Goal: Navigation & Orientation: Find specific page/section

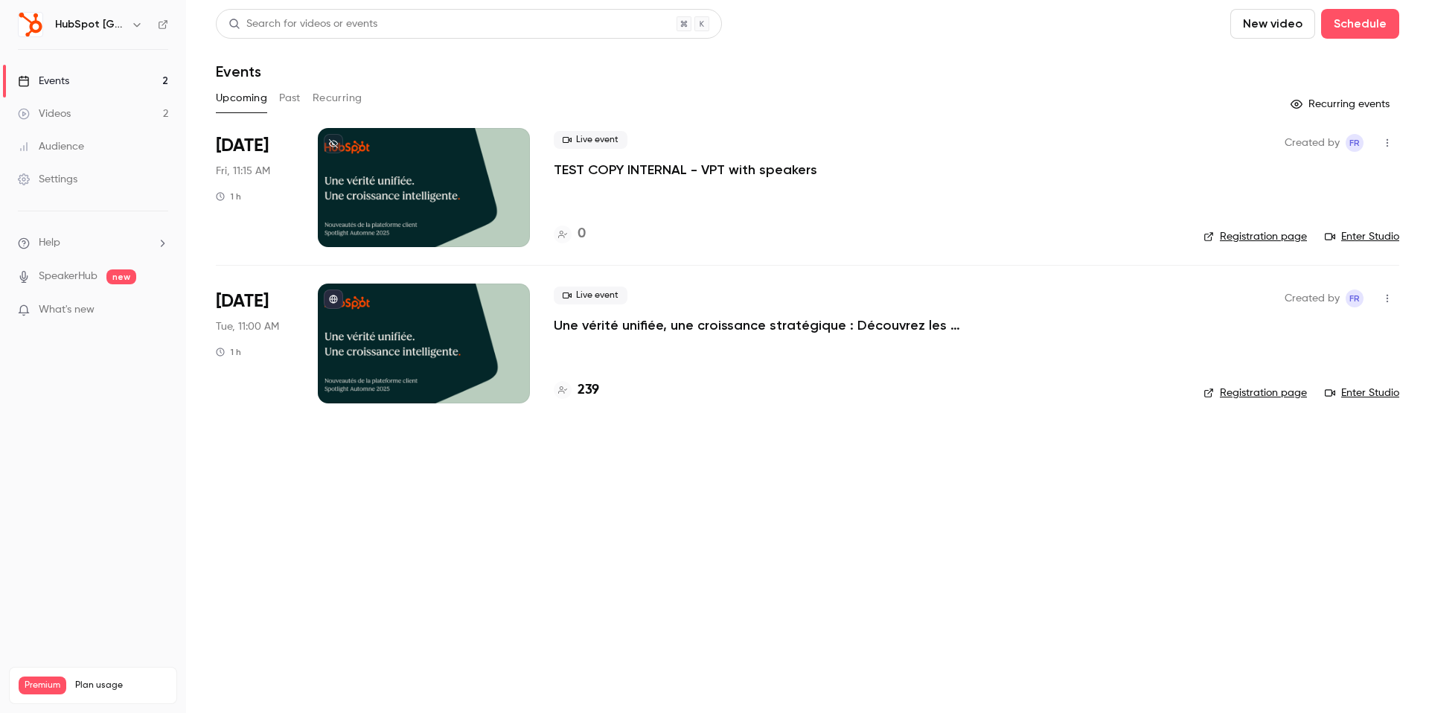
click at [83, 31] on h6 "HubSpot [GEOGRAPHIC_DATA]" at bounding box center [90, 24] width 70 height 15
click at [83, 24] on h6 "HubSpot [GEOGRAPHIC_DATA]" at bounding box center [90, 24] width 70 height 15
click at [128, 22] on button "button" at bounding box center [137, 25] width 18 height 18
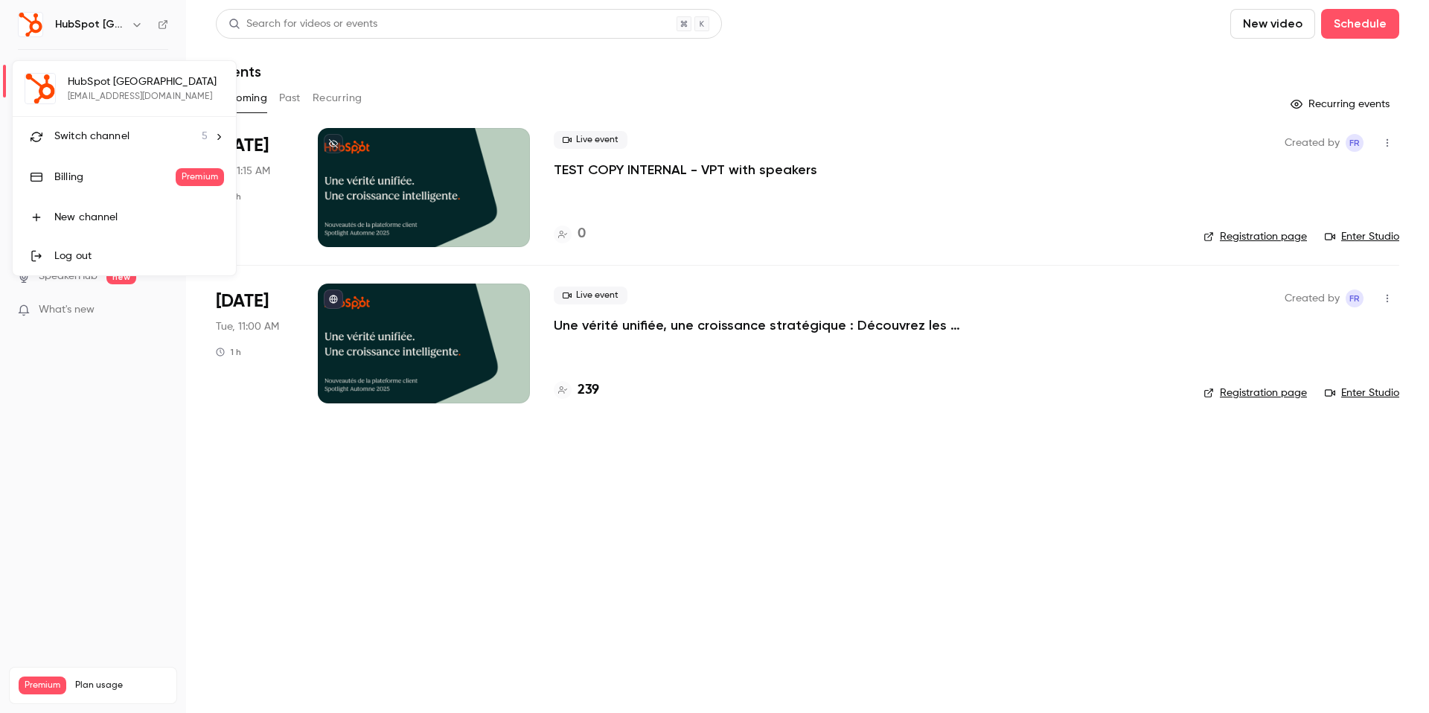
click at [84, 135] on span "Switch channel" at bounding box center [91, 137] width 75 height 16
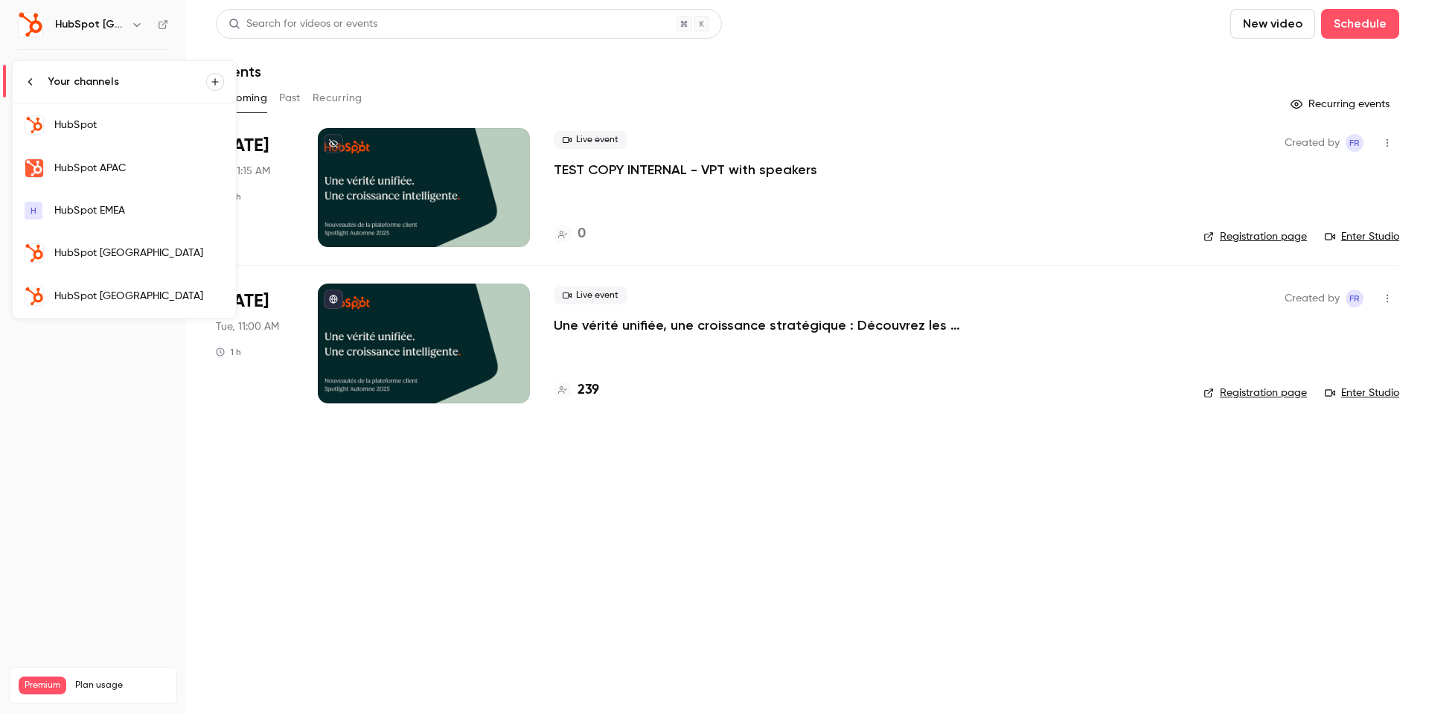
click at [99, 131] on div "HubSpot" at bounding box center [139, 125] width 170 height 15
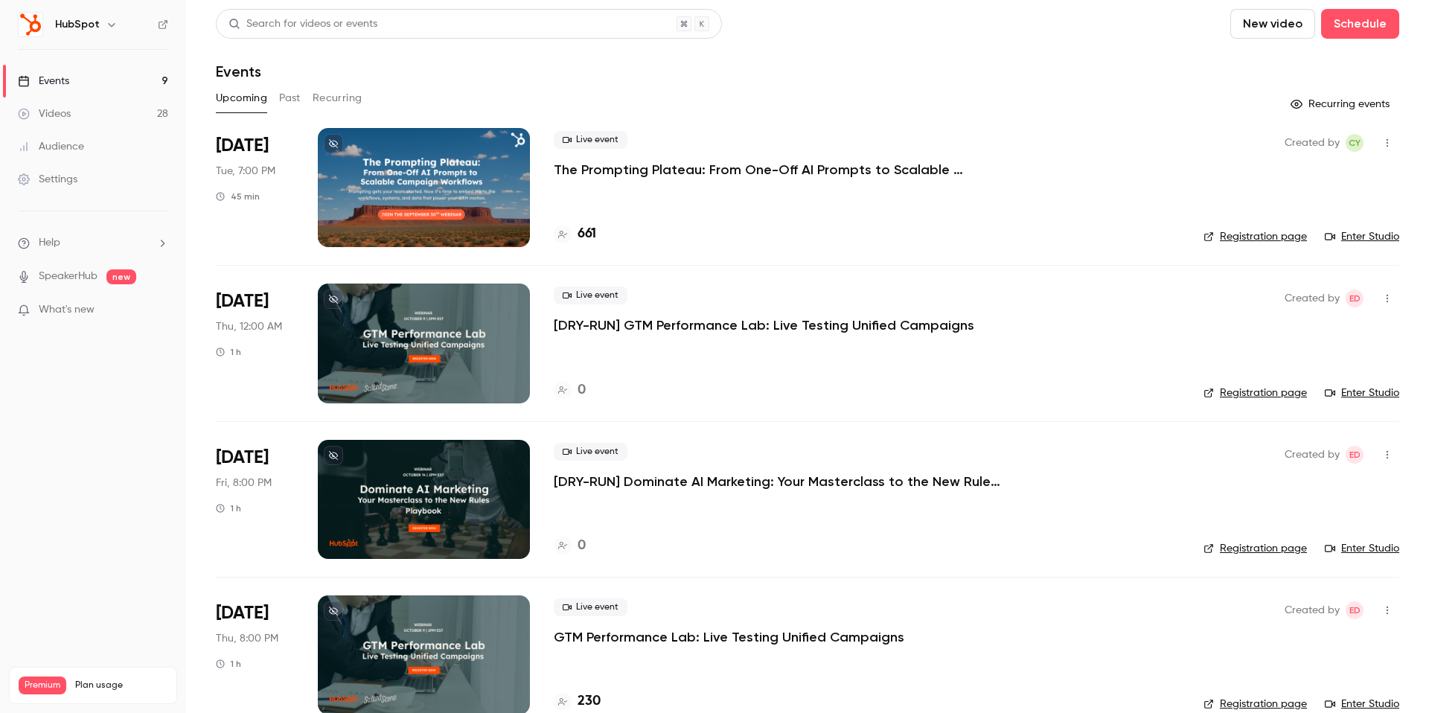
click at [286, 92] on button "Past" at bounding box center [290, 98] width 22 height 24
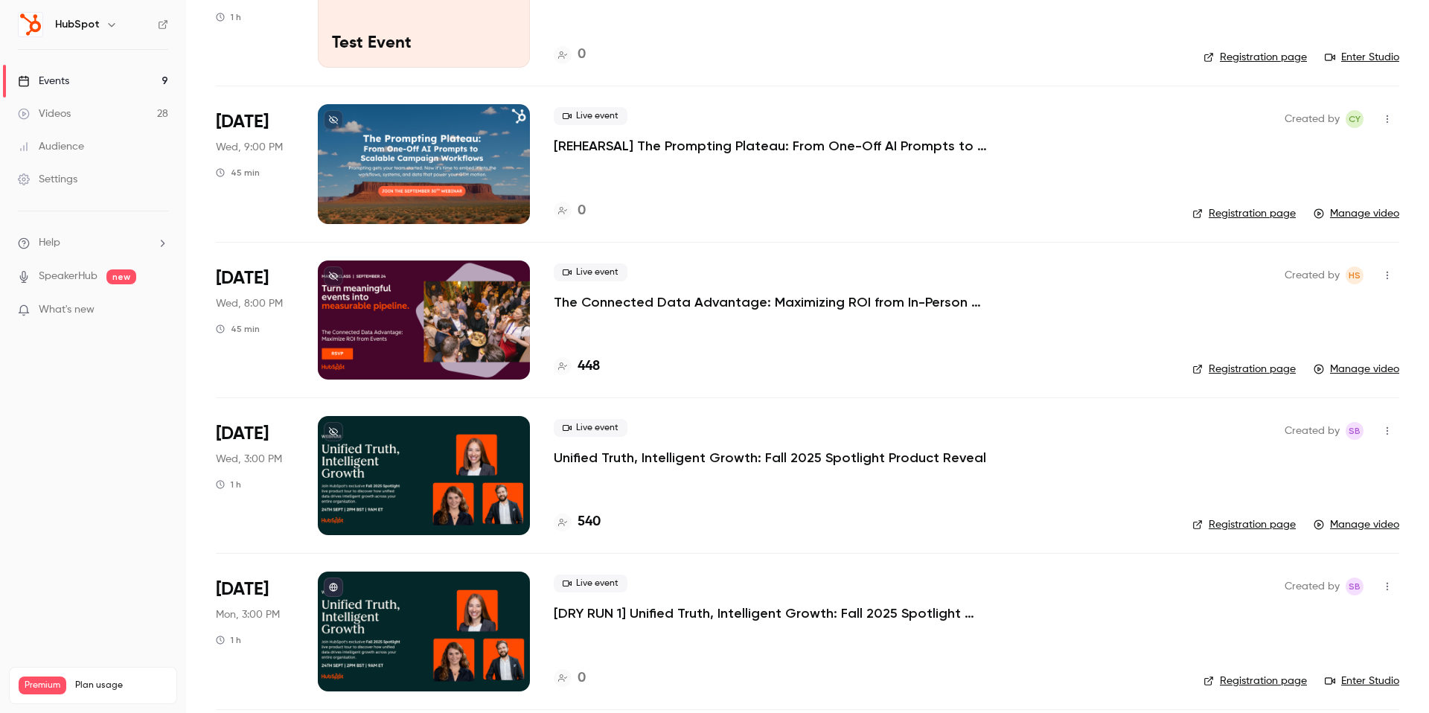
scroll to position [174, 0]
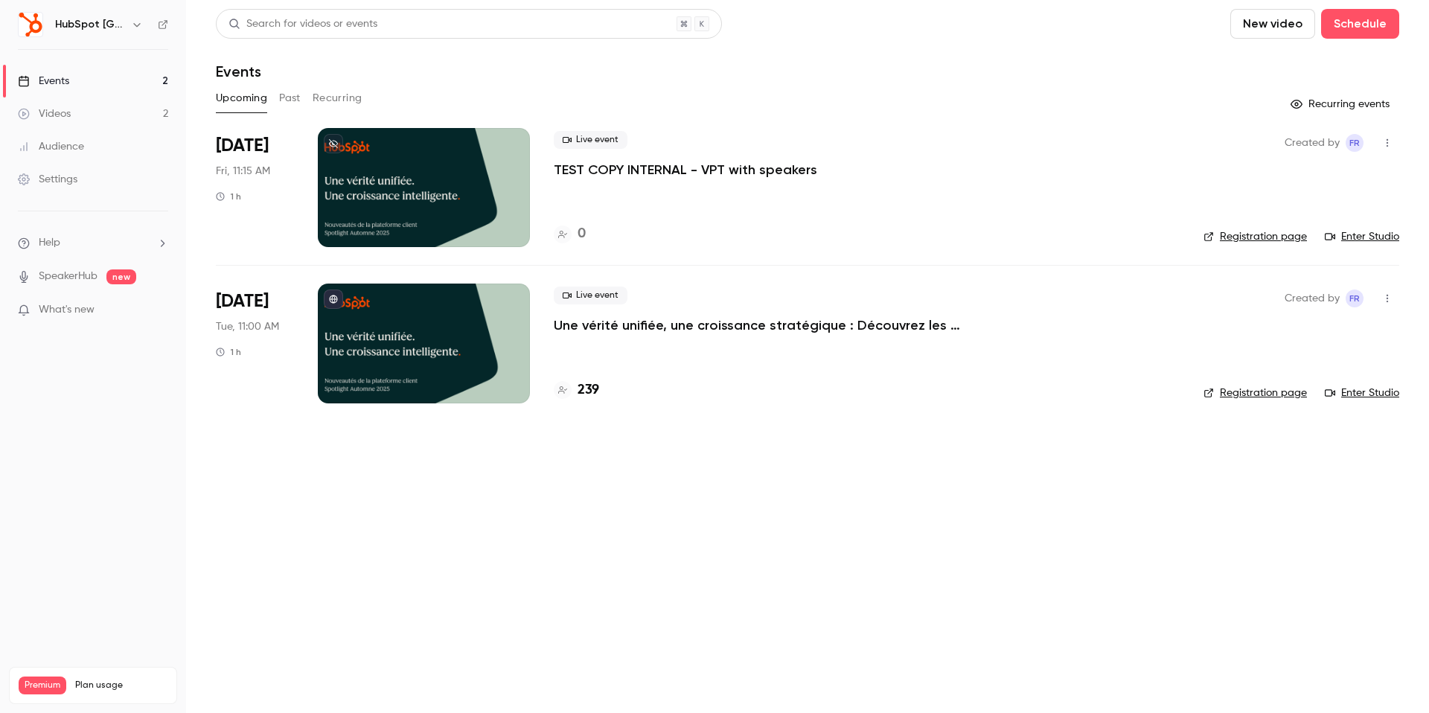
click at [98, 32] on div "HubSpot [GEOGRAPHIC_DATA]" at bounding box center [100, 25] width 91 height 18
click at [126, 25] on div "HubSpot [GEOGRAPHIC_DATA]" at bounding box center [100, 25] width 91 height 18
click at [133, 25] on icon "button" at bounding box center [137, 25] width 12 height 12
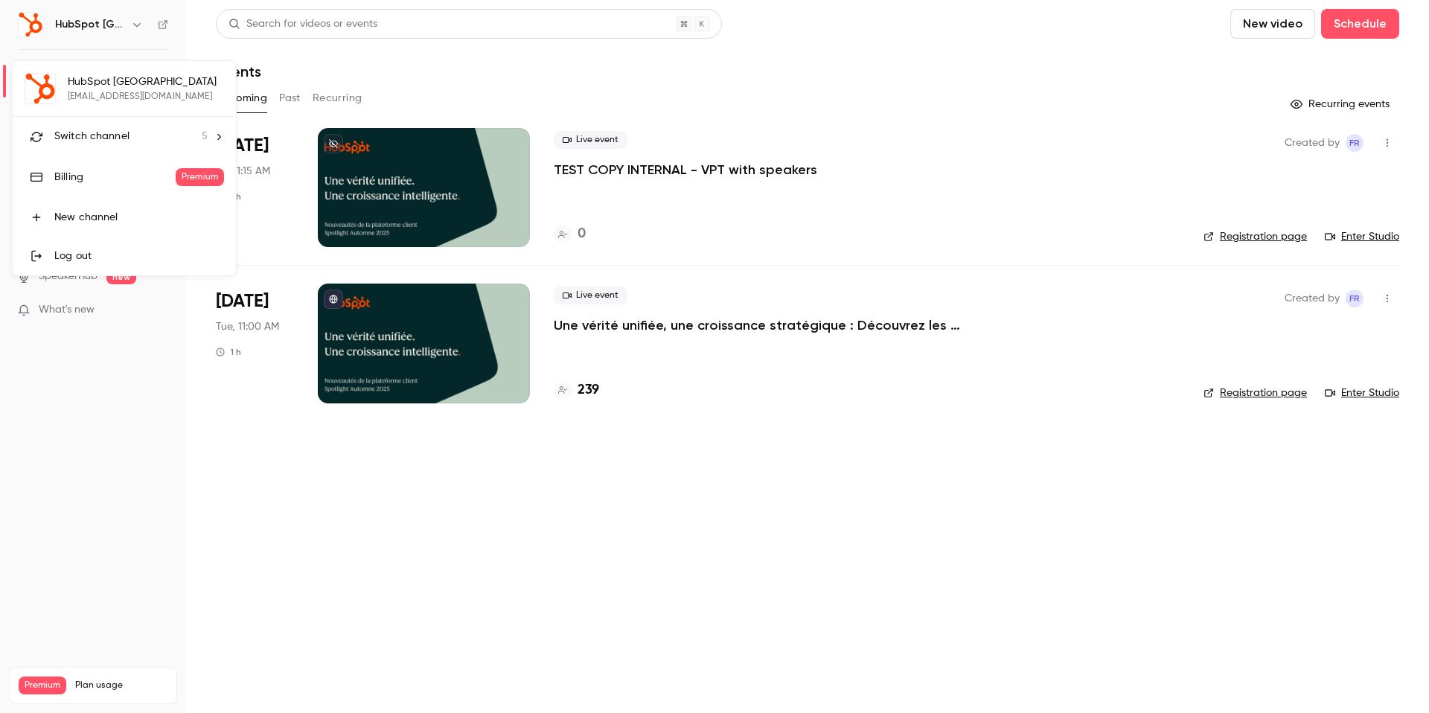
click at [115, 130] on span "Switch channel" at bounding box center [91, 137] width 75 height 16
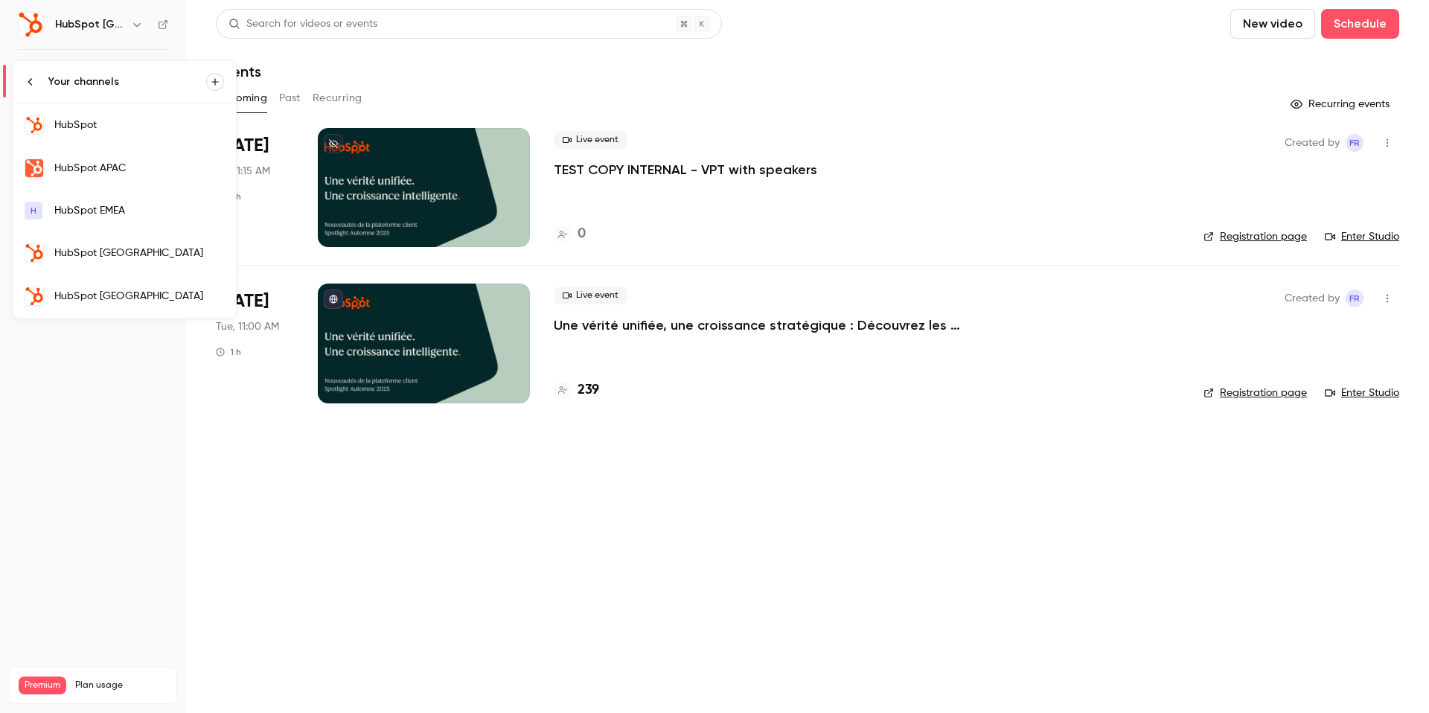
click at [106, 284] on link "HubSpot [GEOGRAPHIC_DATA]" at bounding box center [124, 296] width 223 height 43
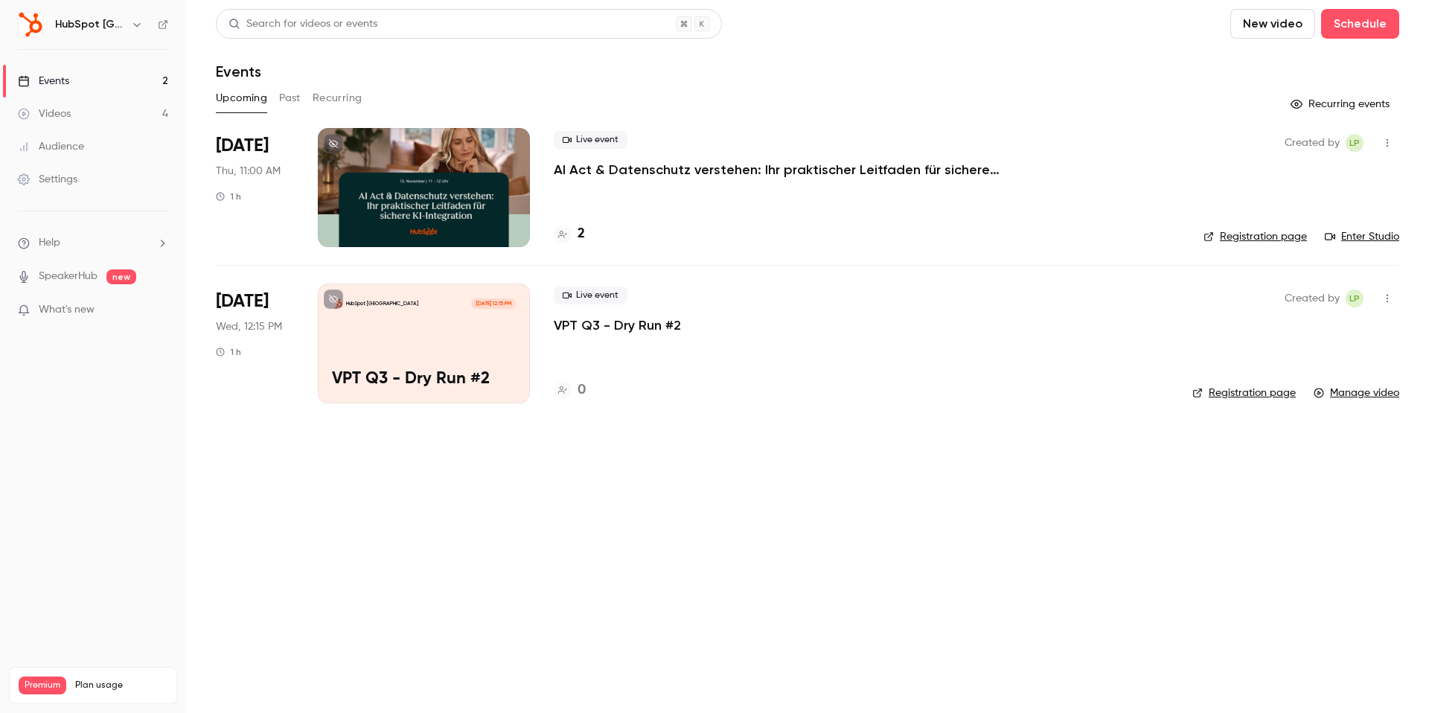
click at [296, 98] on button "Past" at bounding box center [290, 98] width 22 height 24
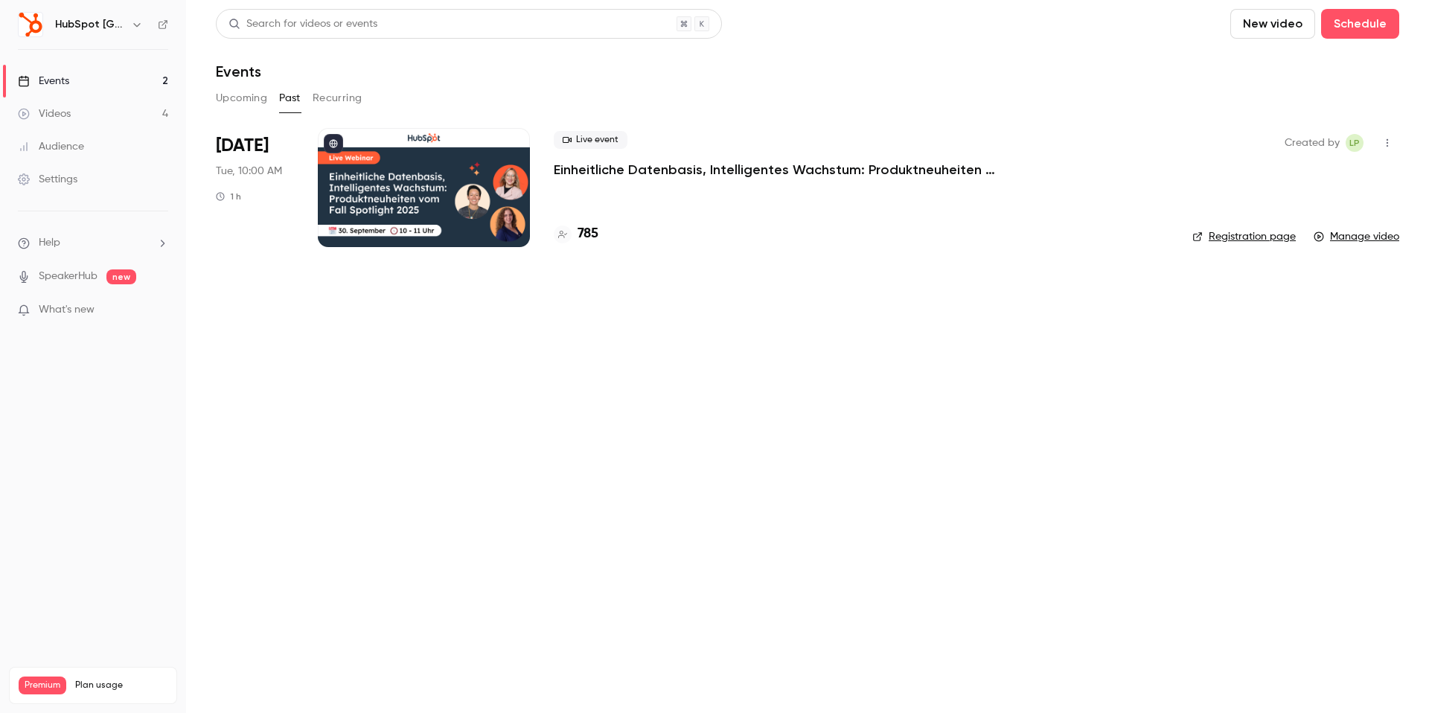
click at [251, 98] on button "Upcoming" at bounding box center [241, 98] width 51 height 24
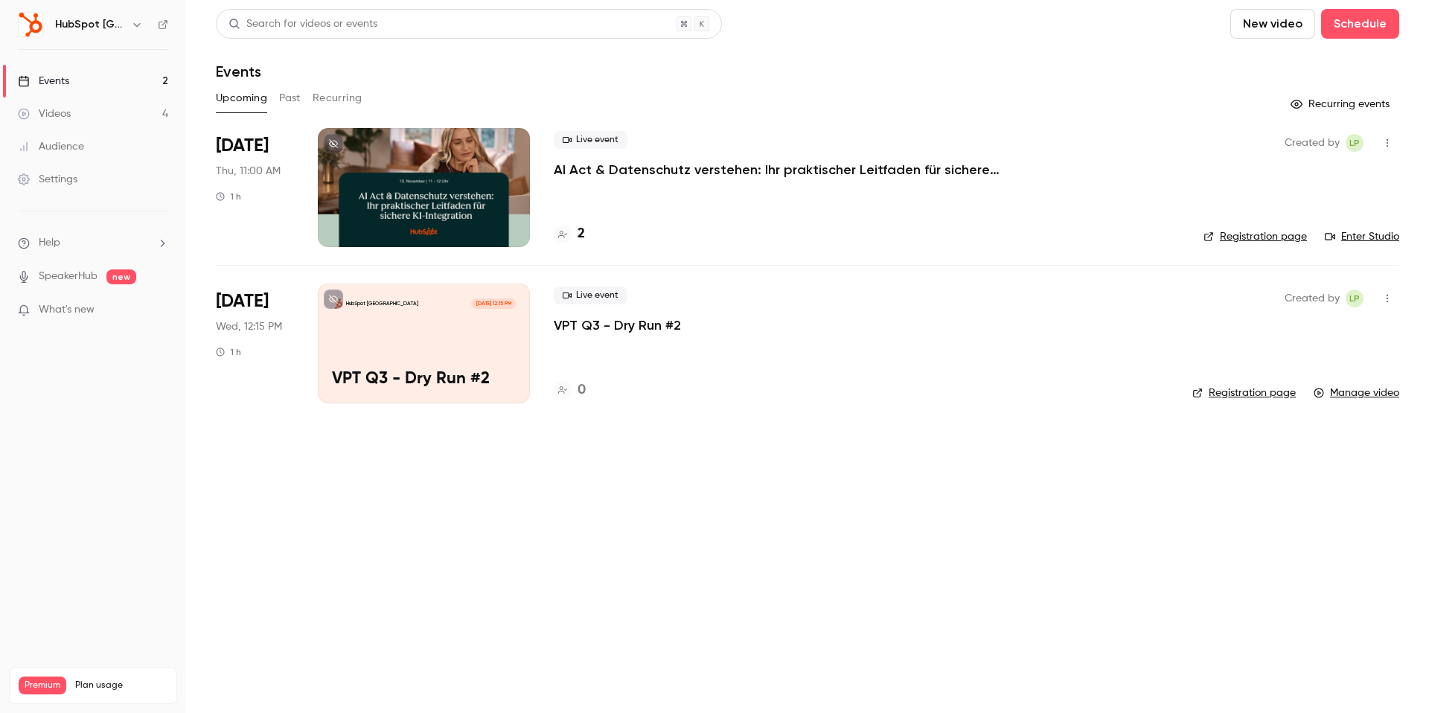
click at [292, 98] on button "Past" at bounding box center [290, 98] width 22 height 24
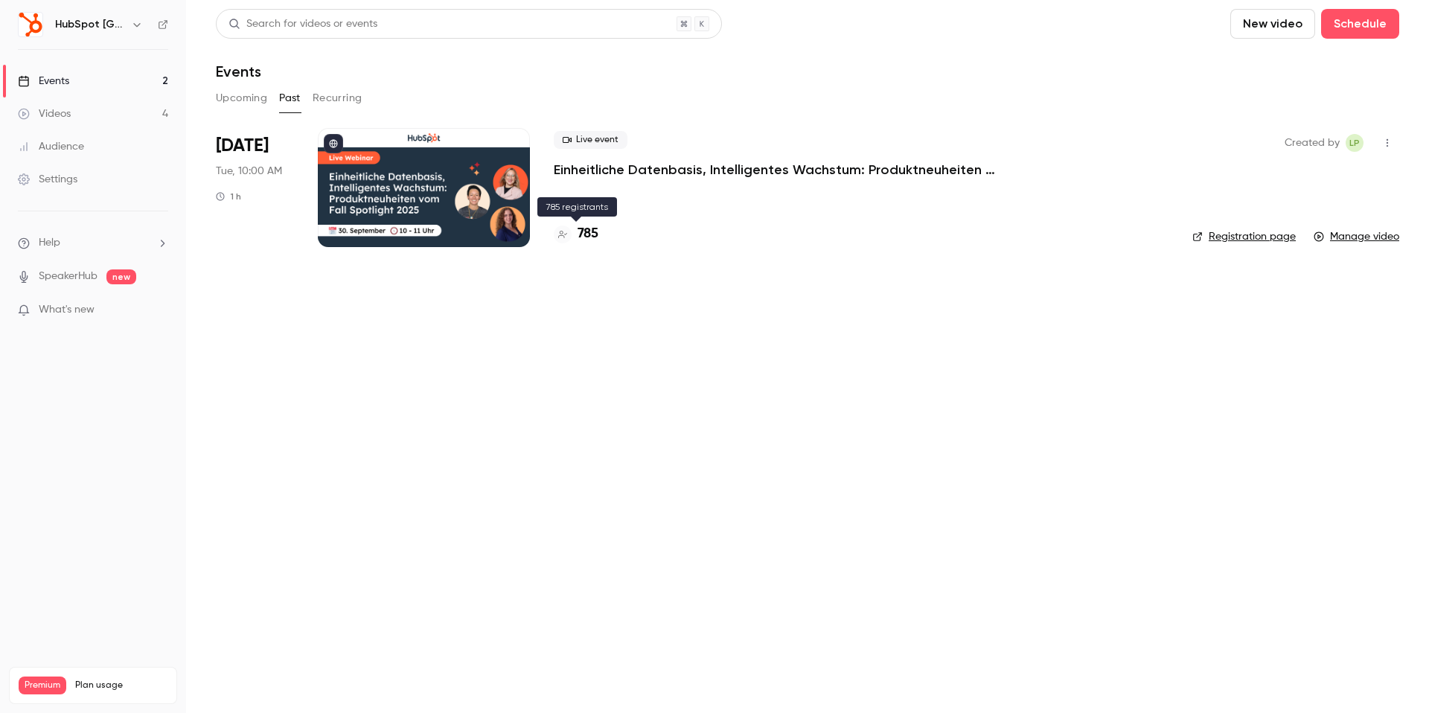
click at [584, 231] on h4 "785" at bounding box center [588, 234] width 21 height 20
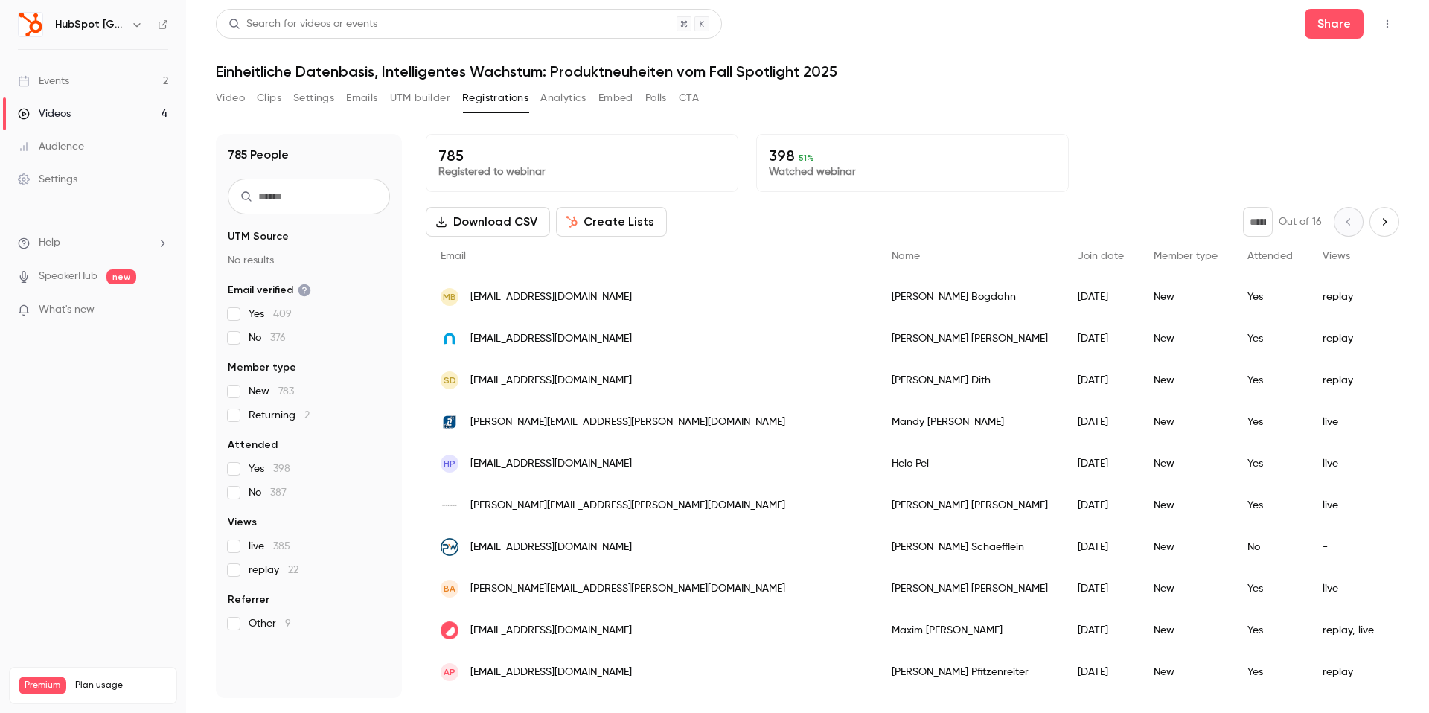
click at [158, 29] on icon at bounding box center [163, 24] width 10 height 10
click at [128, 22] on button "button" at bounding box center [137, 25] width 18 height 18
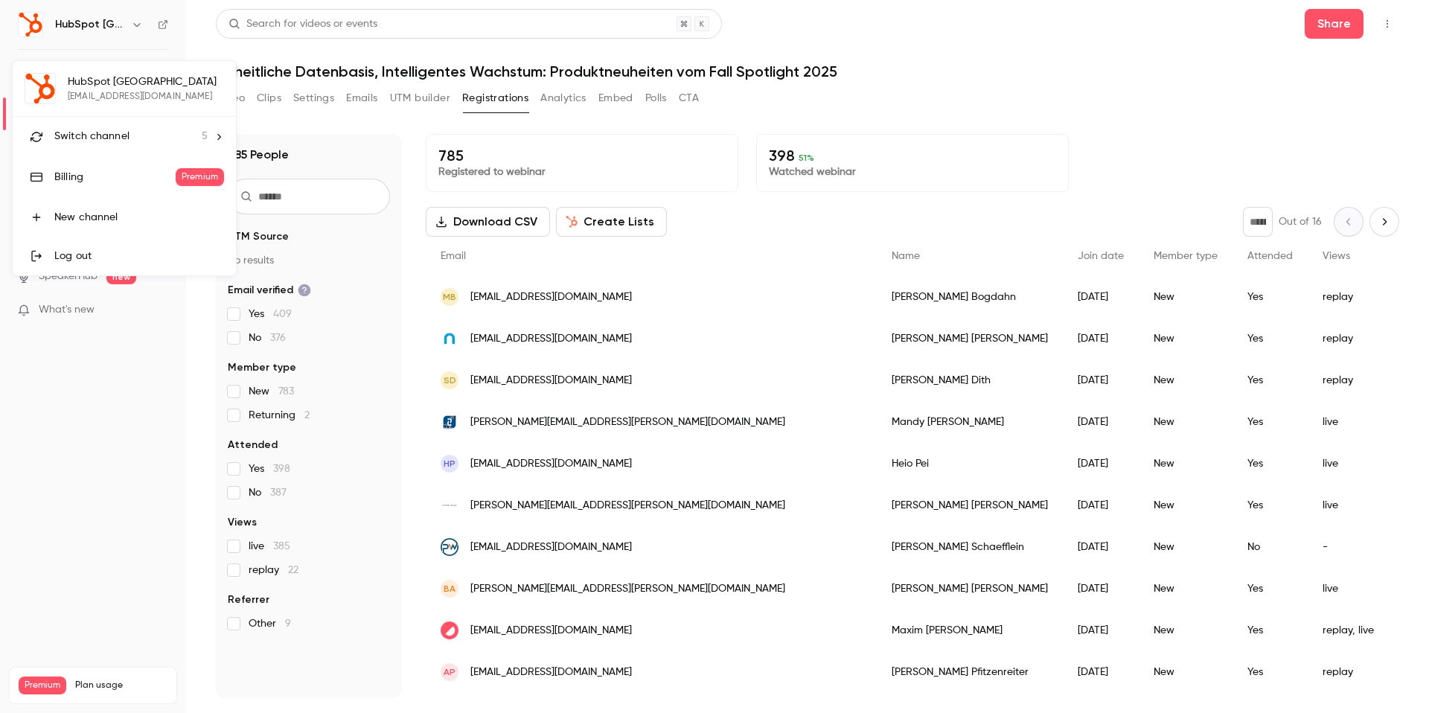
click at [100, 126] on li "Switch channel 5" at bounding box center [124, 136] width 223 height 39
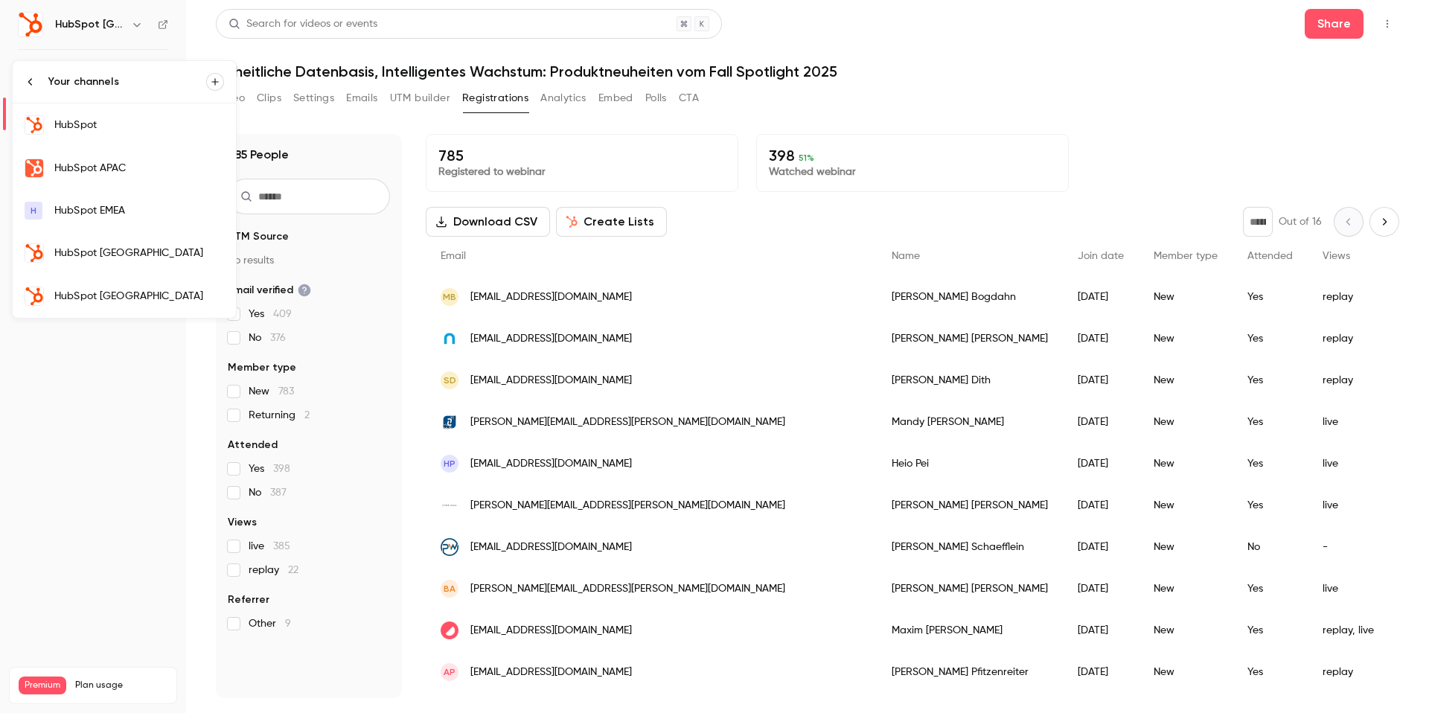
click at [103, 200] on link "H HubSpot EMEA" at bounding box center [124, 211] width 223 height 42
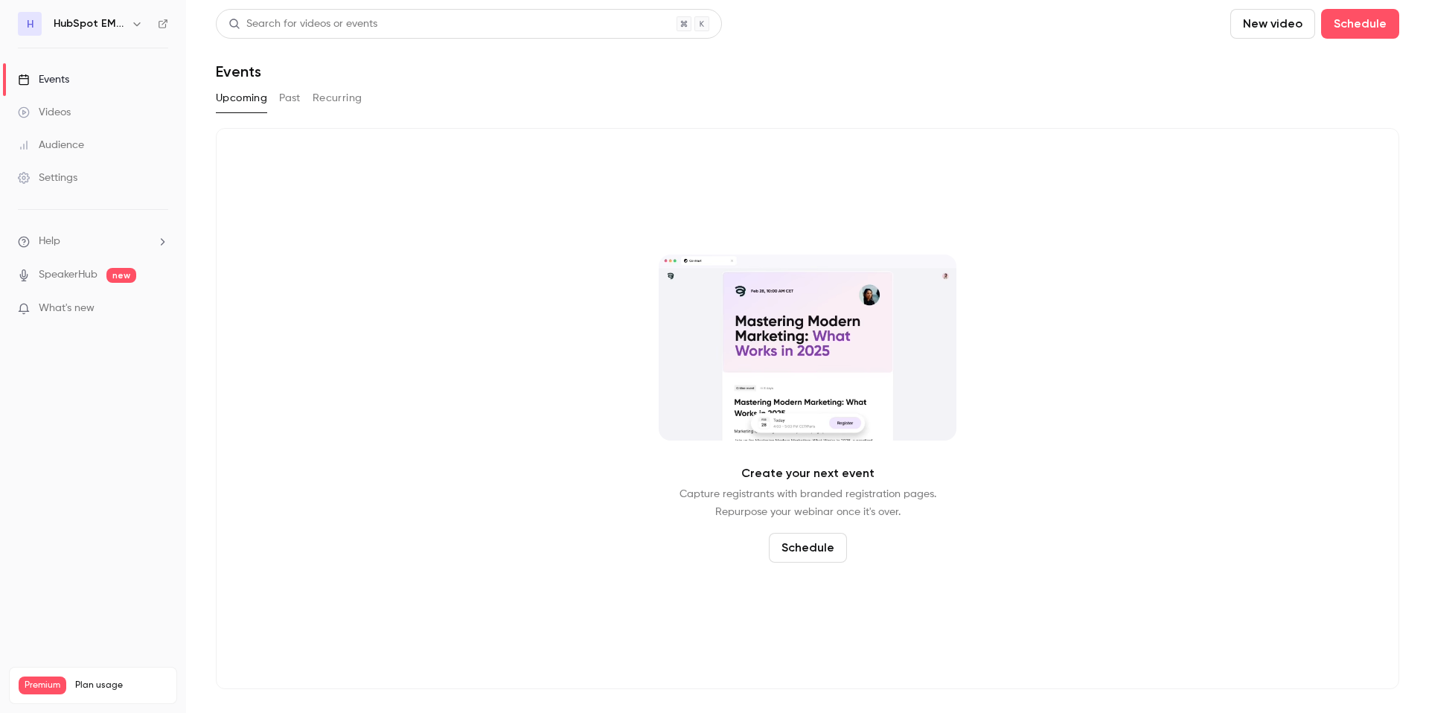
click at [116, 28] on h6 "HubSpot EMEA" at bounding box center [89, 23] width 71 height 15
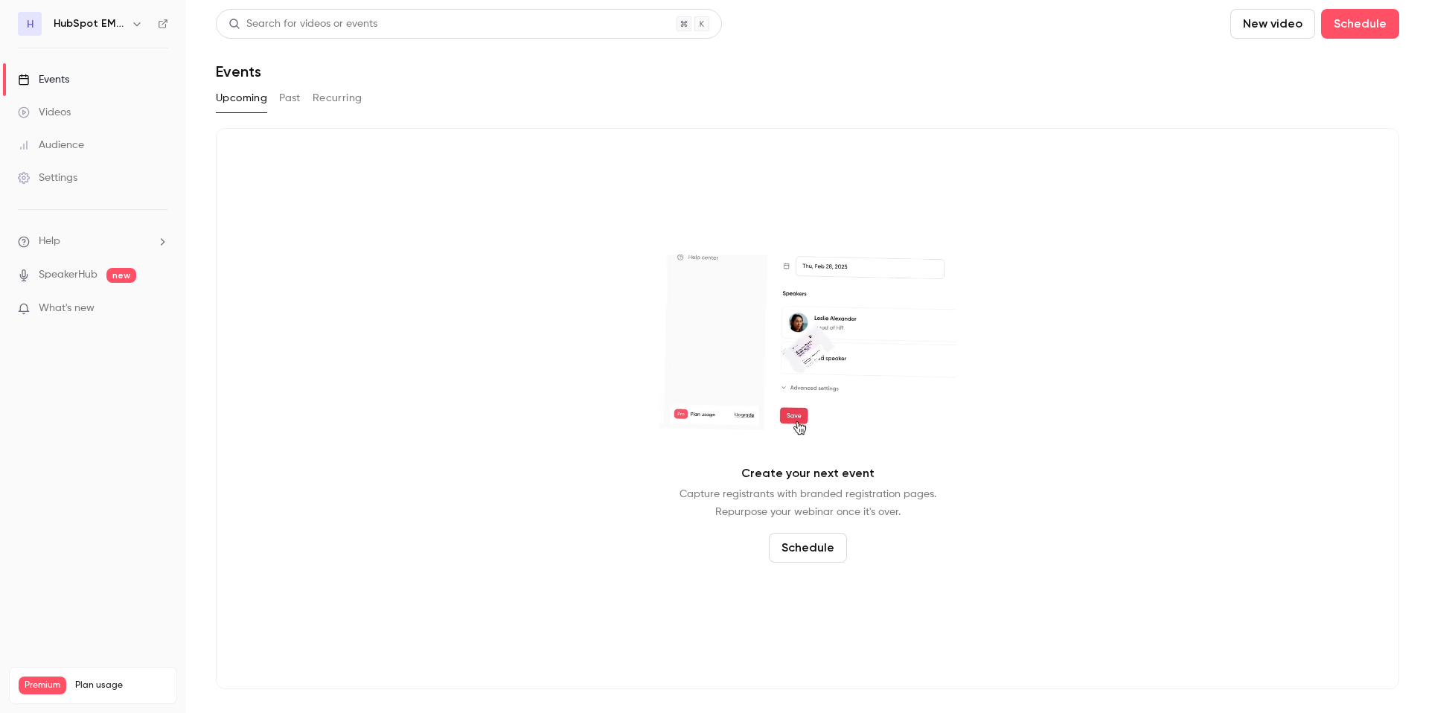
click at [128, 28] on button "button" at bounding box center [137, 24] width 18 height 18
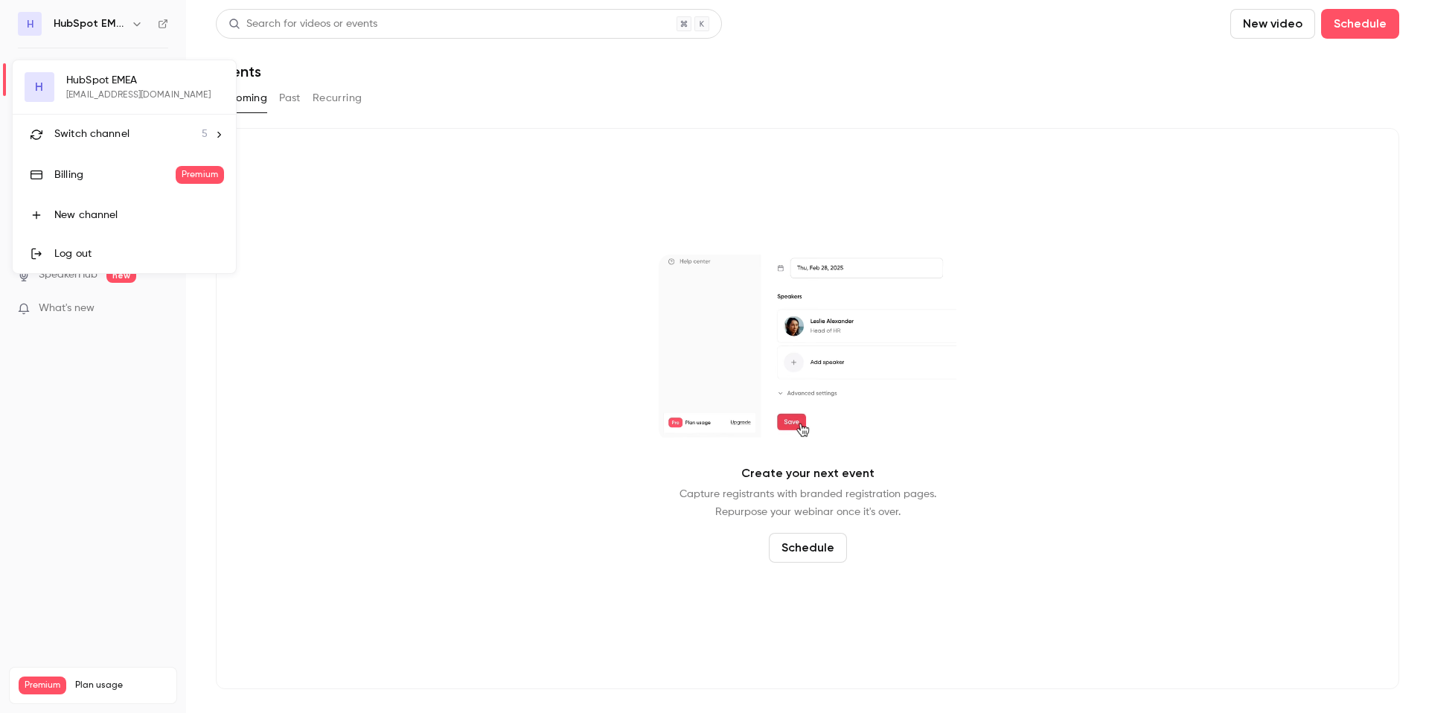
click at [101, 135] on span "Switch channel" at bounding box center [91, 135] width 75 height 16
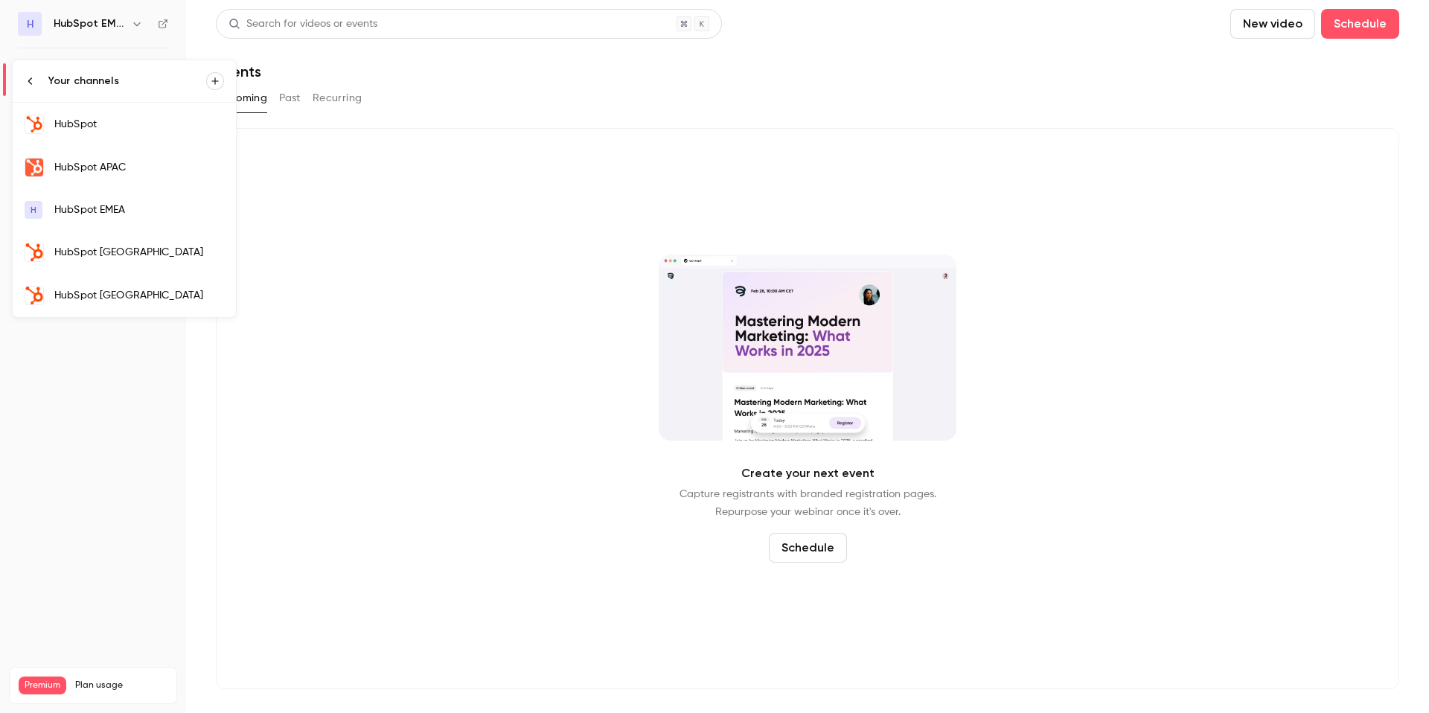
click at [91, 122] on div "HubSpot" at bounding box center [139, 124] width 170 height 15
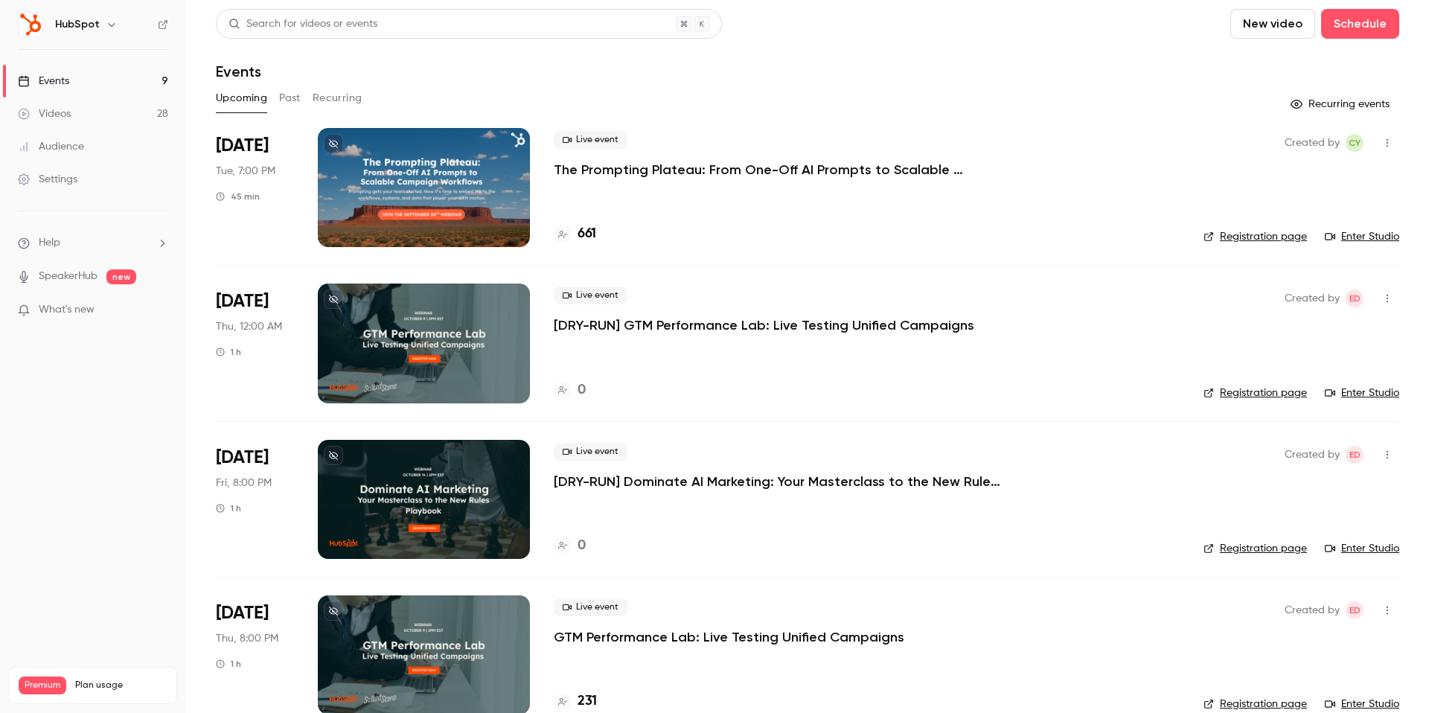
click at [301, 103] on div "Upcoming Past Recurring" at bounding box center [808, 98] width 1184 height 24
click at [284, 98] on button "Past" at bounding box center [290, 98] width 22 height 24
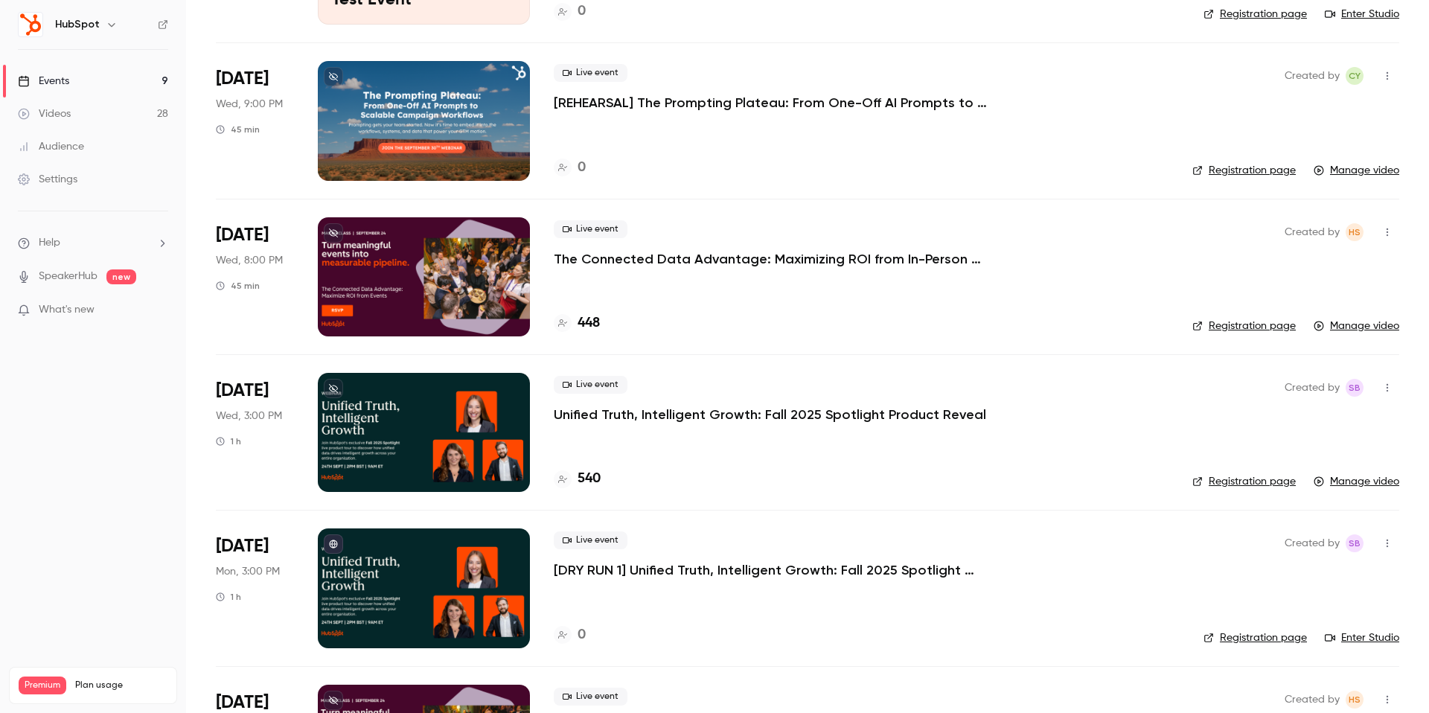
scroll to position [234, 0]
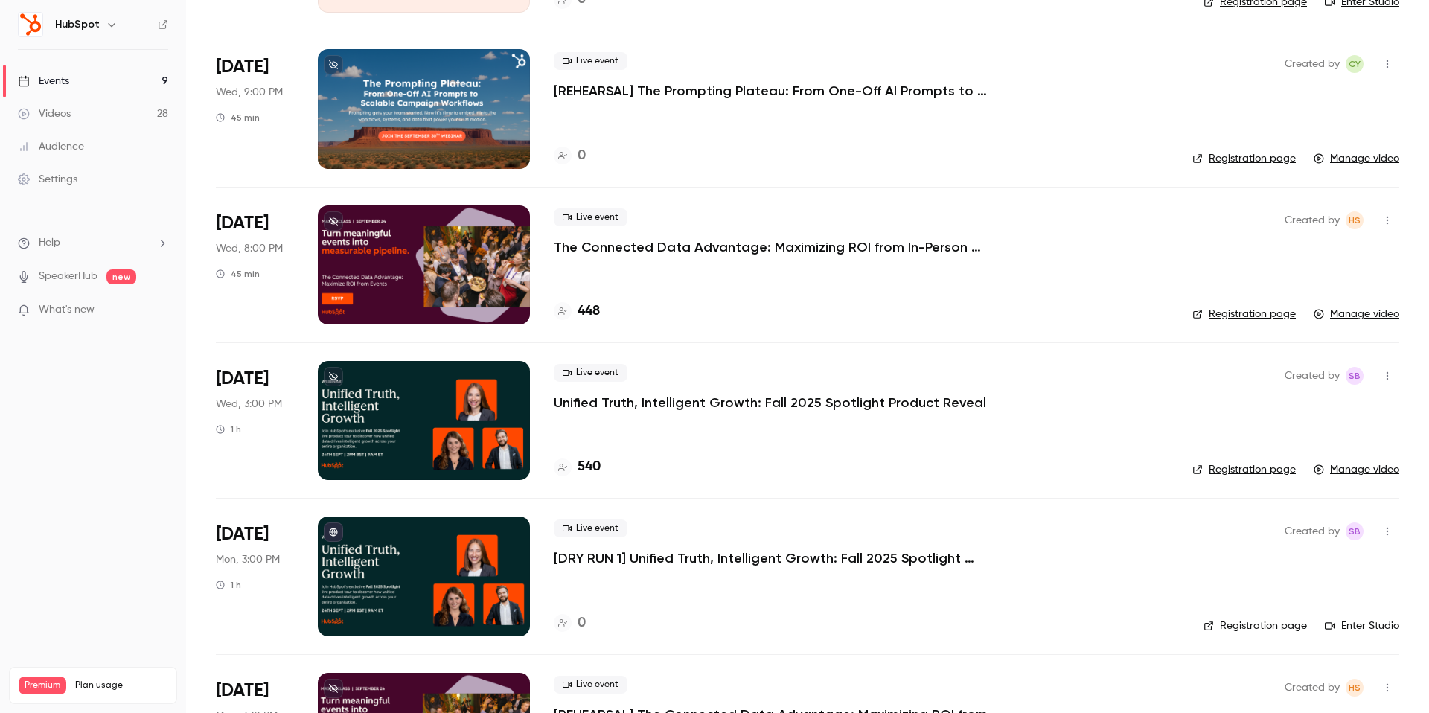
click at [680, 407] on p "Unified Truth, Intelligent Growth: Fall 2025 Spotlight Product Reveal" at bounding box center [770, 403] width 432 height 18
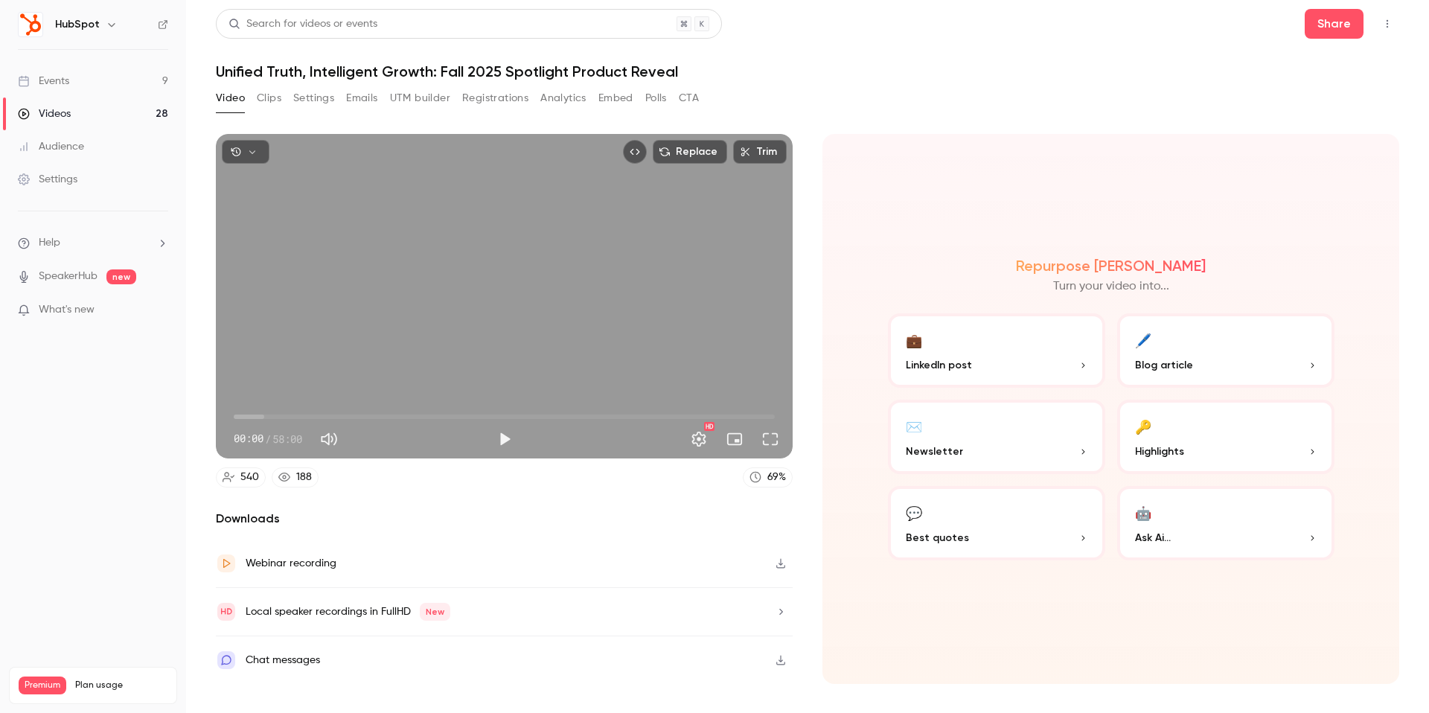
click at [266, 100] on button "Clips" at bounding box center [269, 98] width 25 height 24
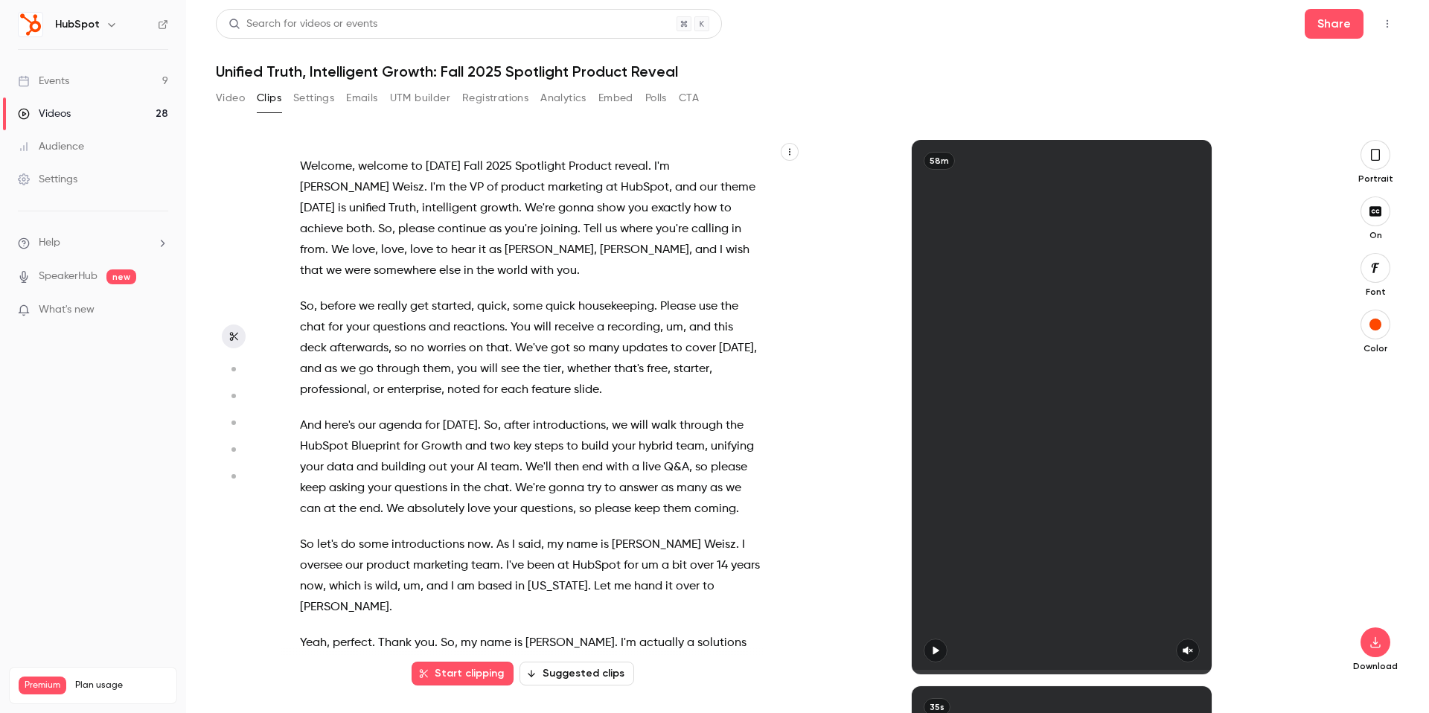
click at [330, 97] on button "Settings" at bounding box center [313, 98] width 41 height 24
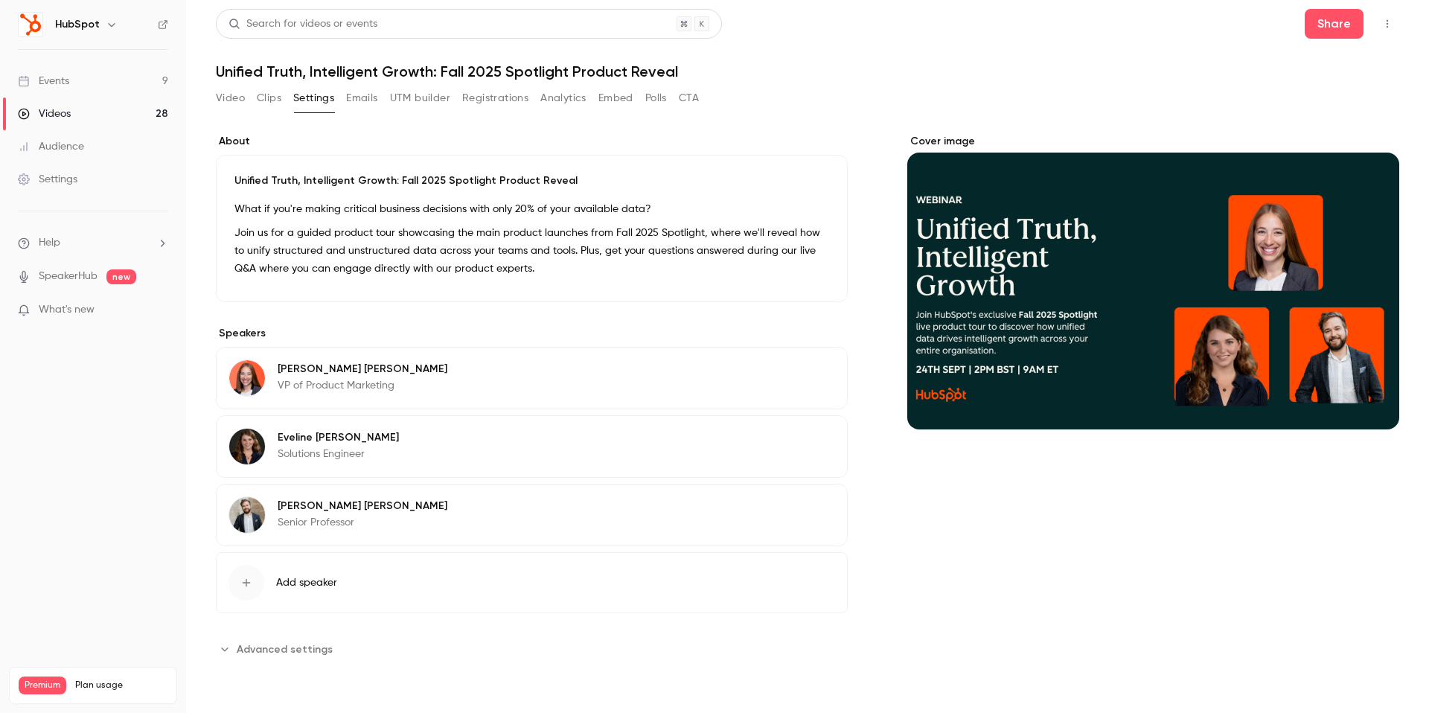
click at [101, 111] on link "Videos 28" at bounding box center [93, 114] width 186 height 33
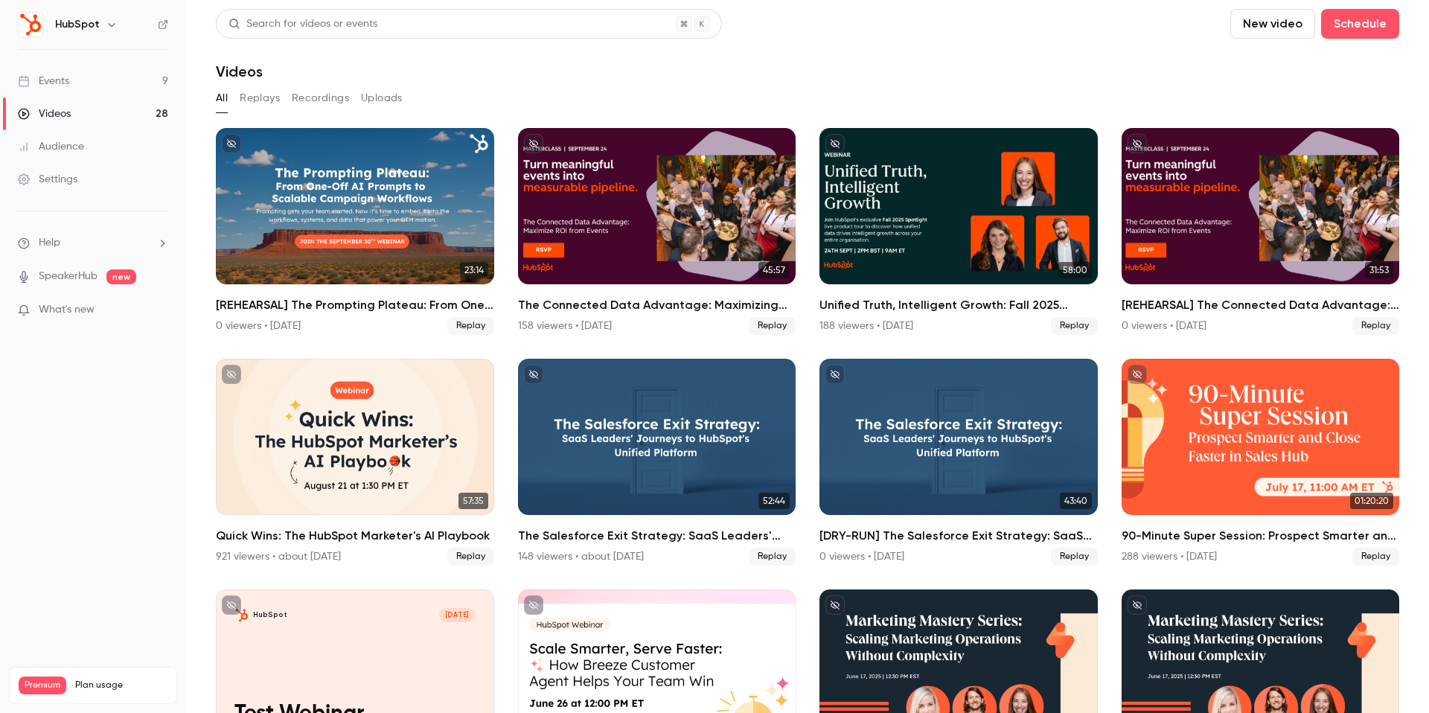
click at [252, 92] on button "Replays" at bounding box center [260, 98] width 40 height 24
click at [64, 87] on div "Events" at bounding box center [43, 81] width 51 height 15
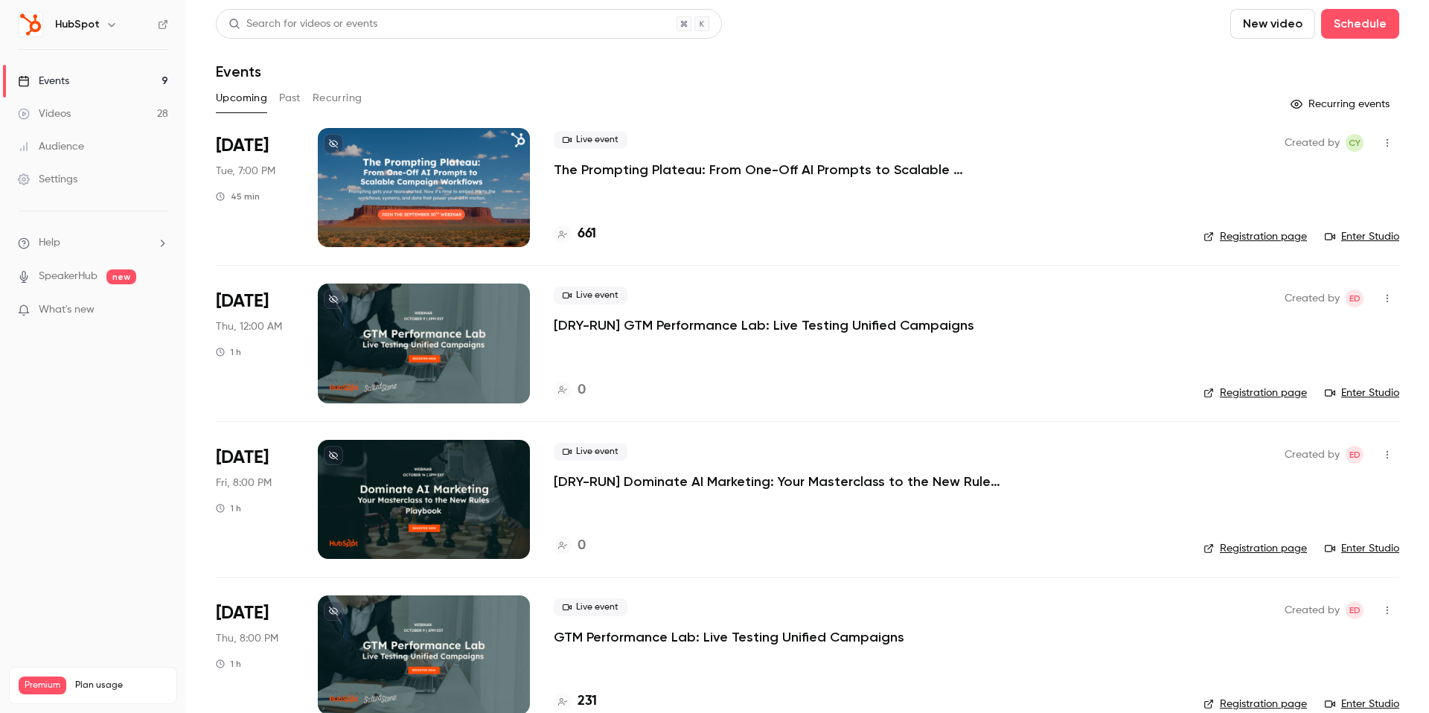
click at [293, 98] on button "Past" at bounding box center [290, 98] width 22 height 24
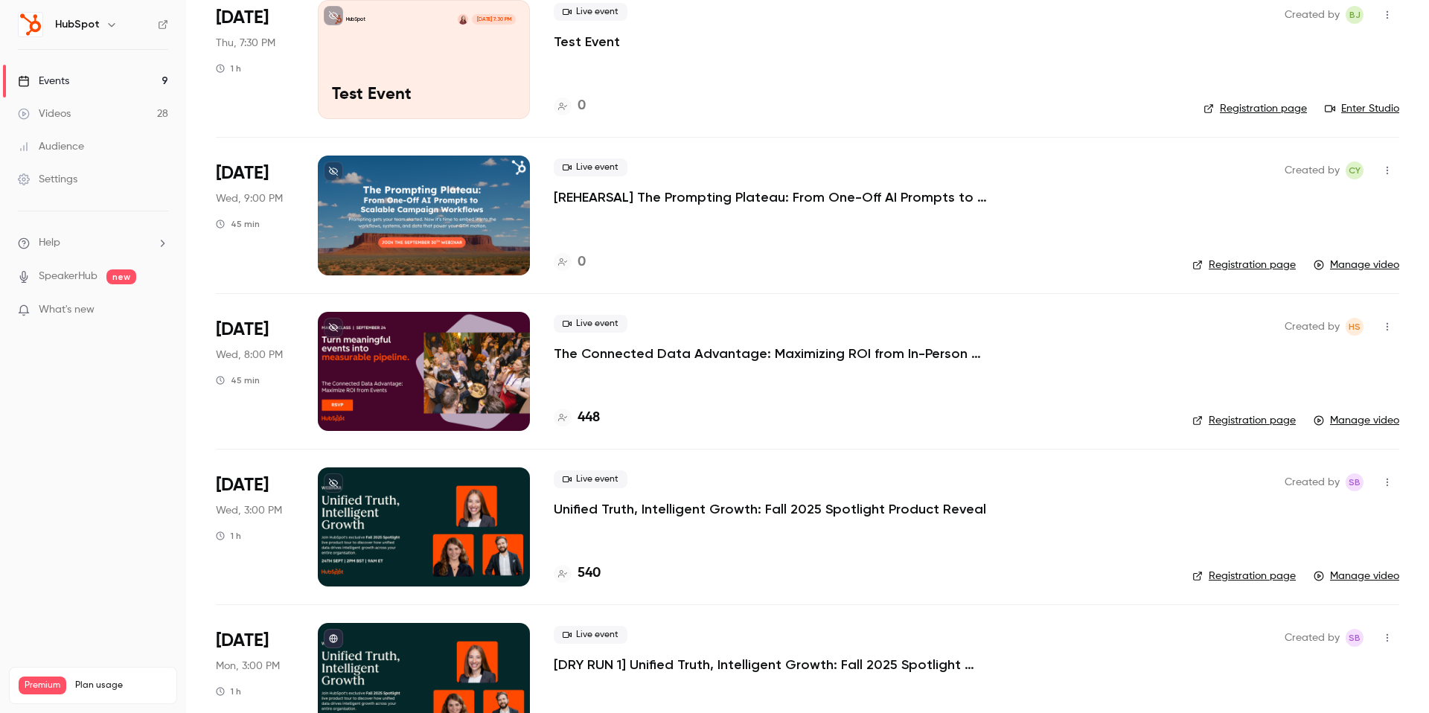
scroll to position [157, 0]
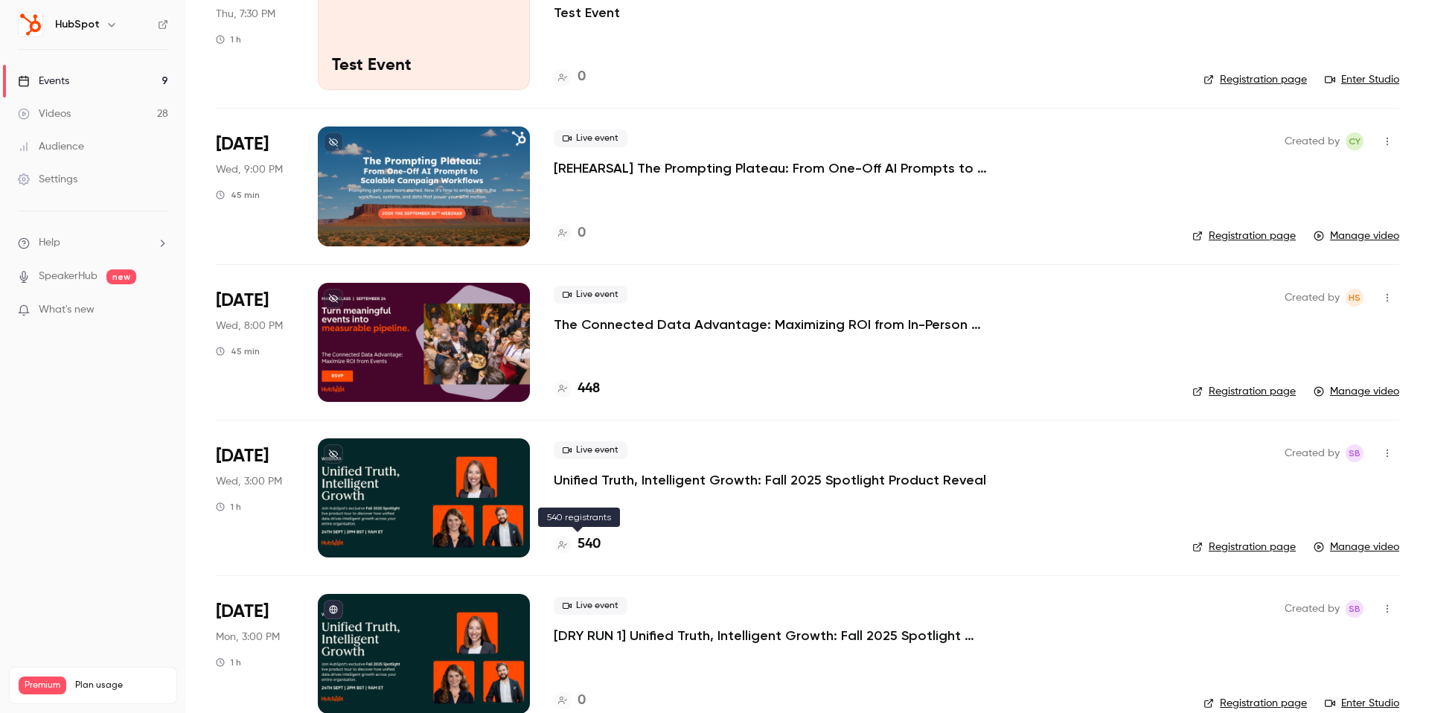
click at [580, 538] on h4 "540" at bounding box center [589, 544] width 23 height 20
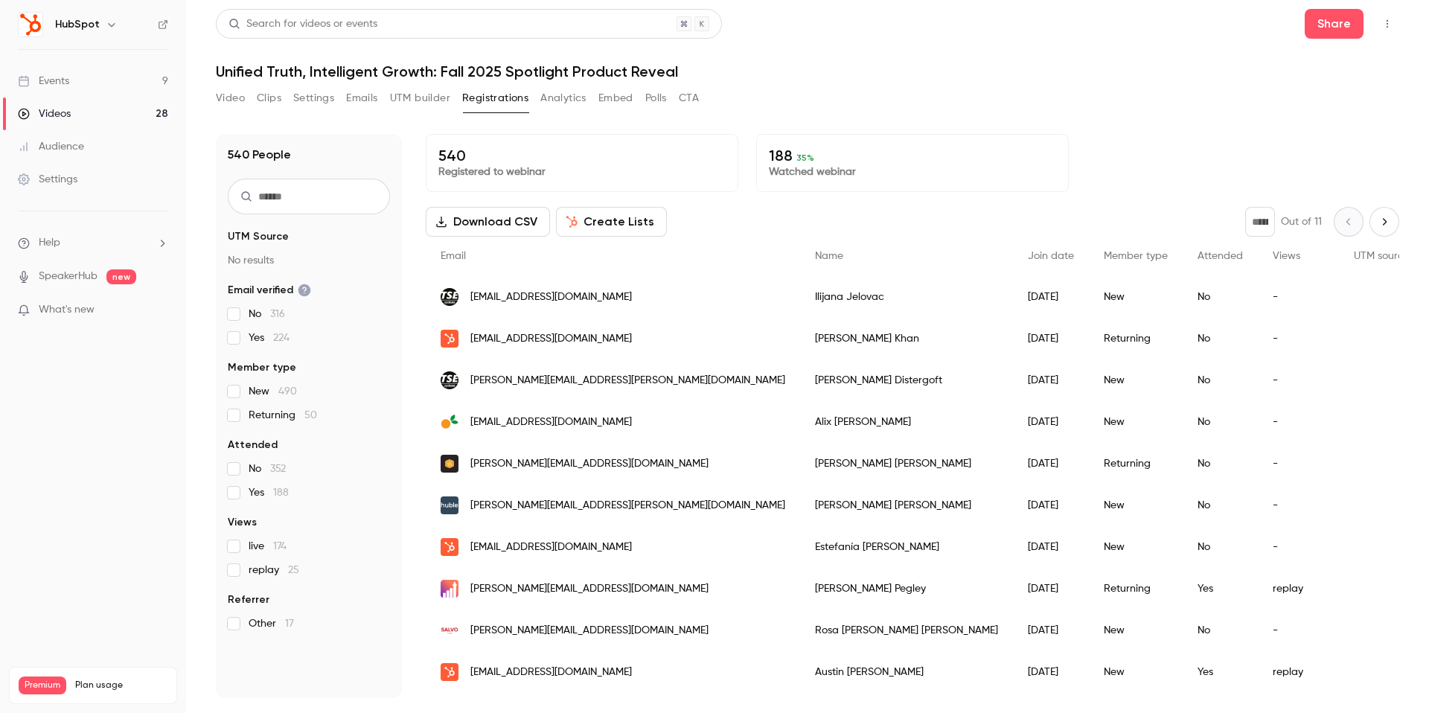
click at [85, 31] on h6 "HubSpot" at bounding box center [77, 24] width 45 height 15
click at [98, 25] on div "HubSpot" at bounding box center [100, 25] width 91 height 18
click at [103, 25] on button "button" at bounding box center [112, 25] width 18 height 18
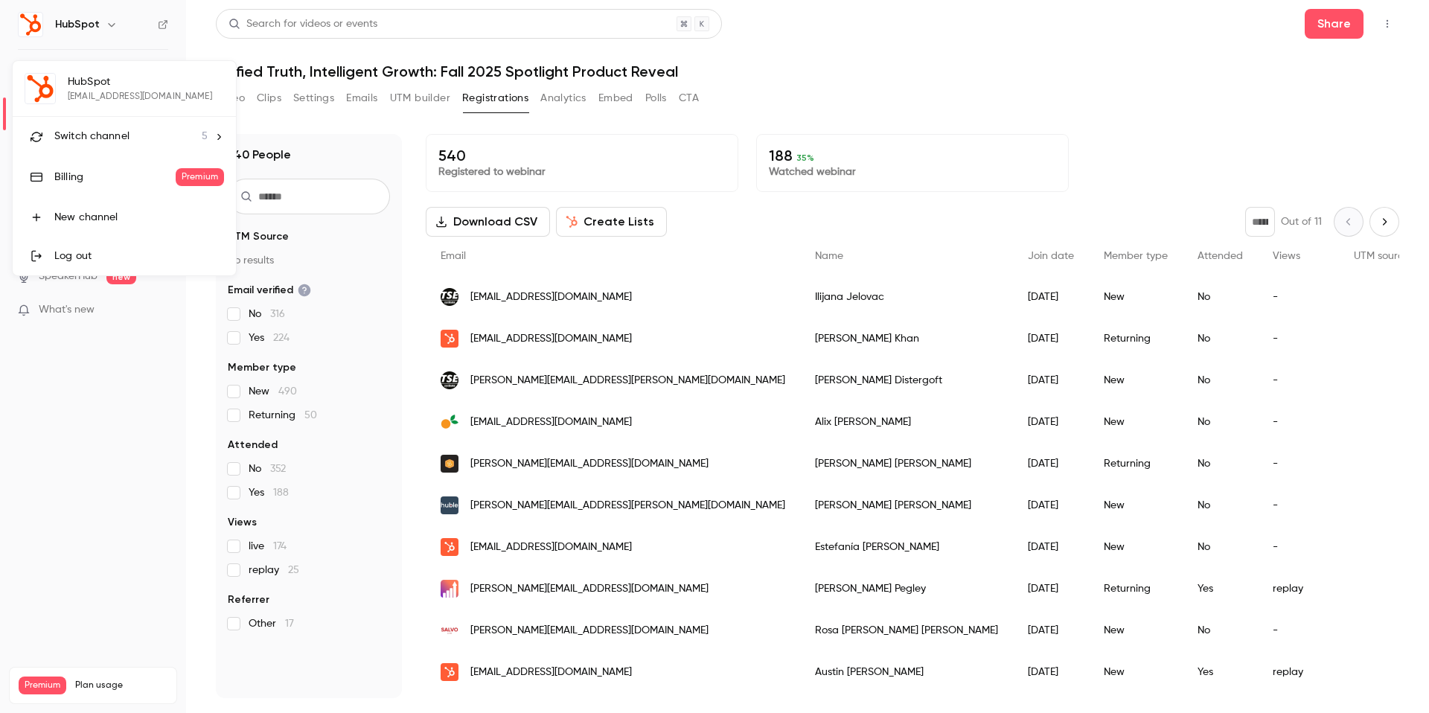
click at [128, 127] on li "Switch channel 5" at bounding box center [124, 136] width 223 height 39
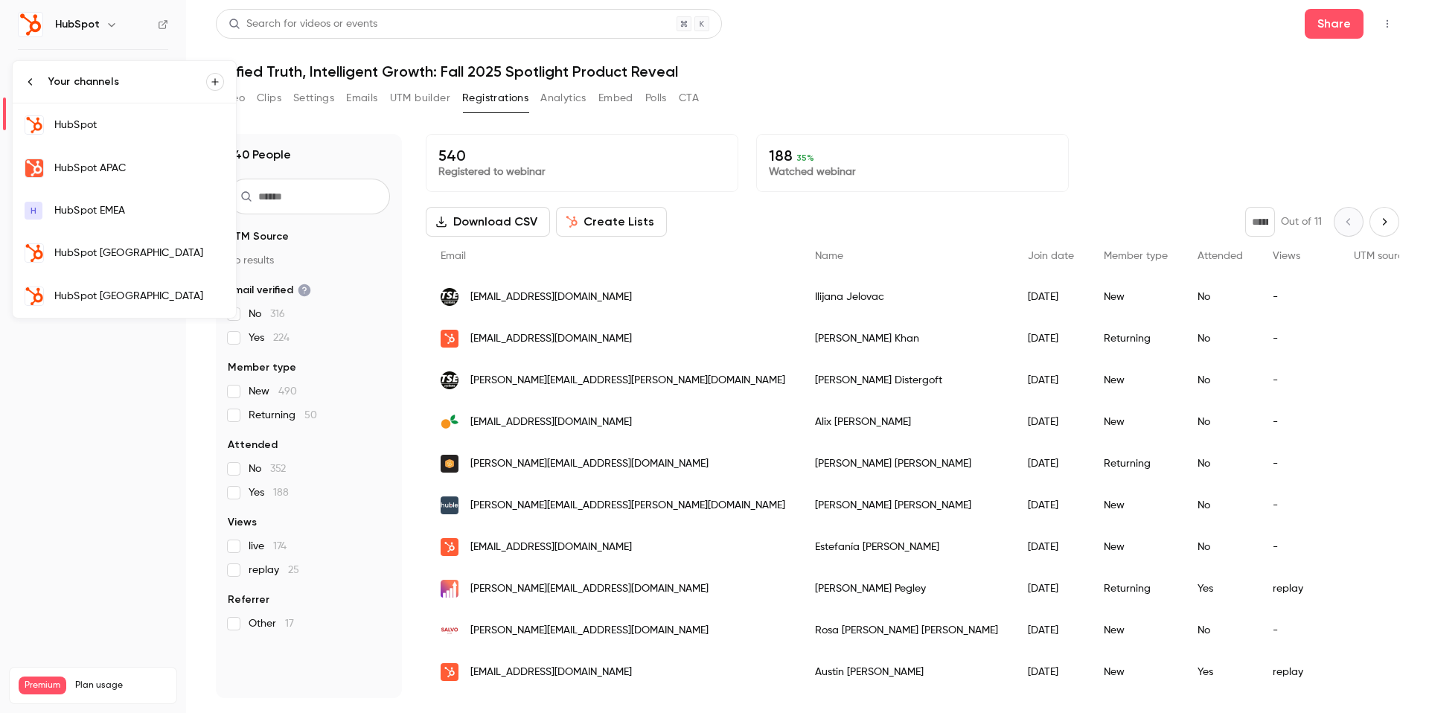
click at [101, 261] on link "HubSpot [GEOGRAPHIC_DATA]" at bounding box center [124, 253] width 223 height 43
